Goal: Check status

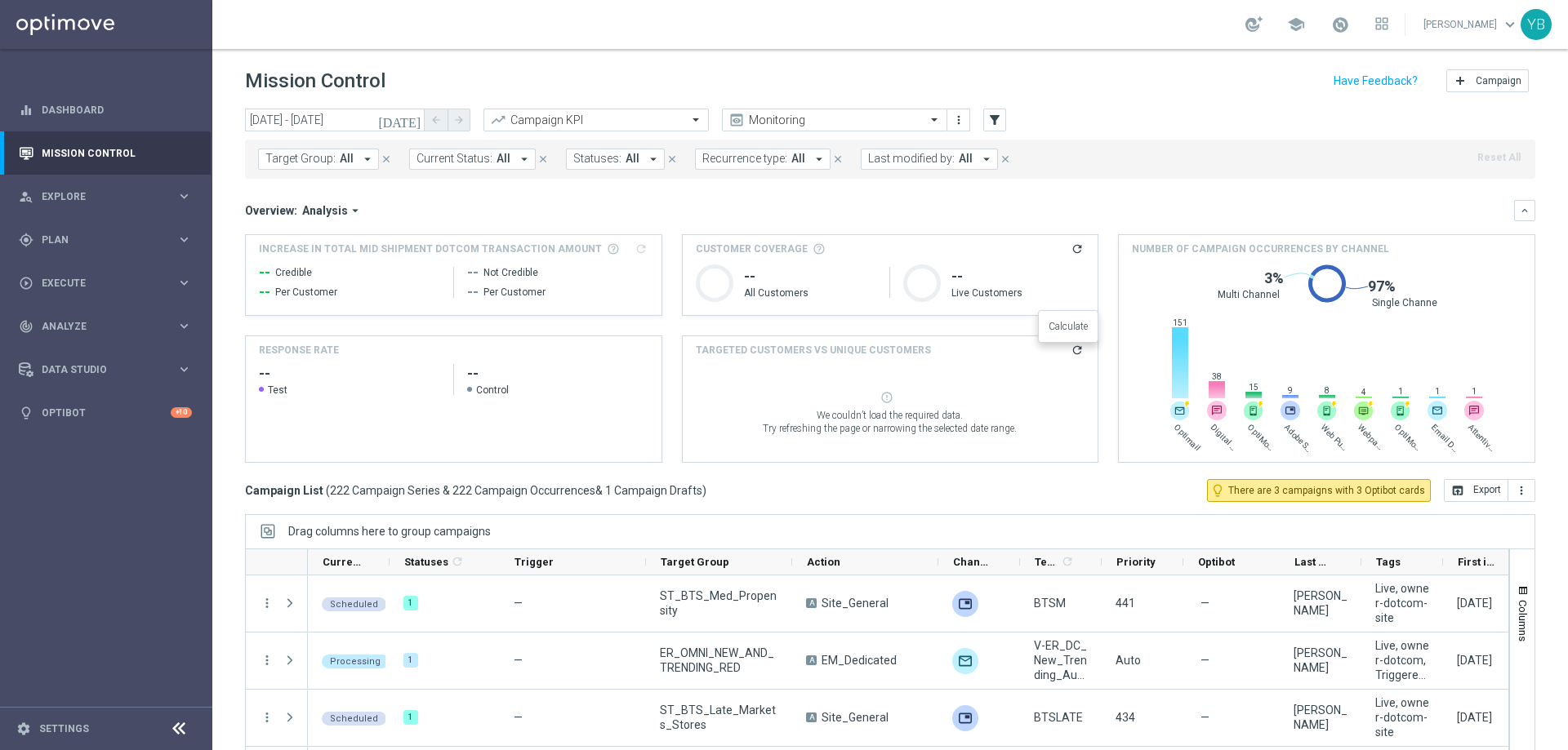
click at [1072, 346] on icon "refresh" at bounding box center [1077, 350] width 13 height 13
